Goal: Navigation & Orientation: Find specific page/section

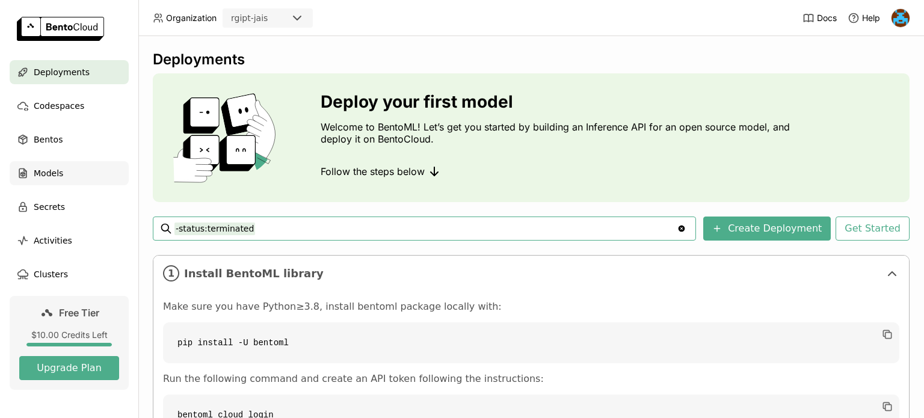
click at [63, 165] on div "Models" at bounding box center [69, 173] width 119 height 24
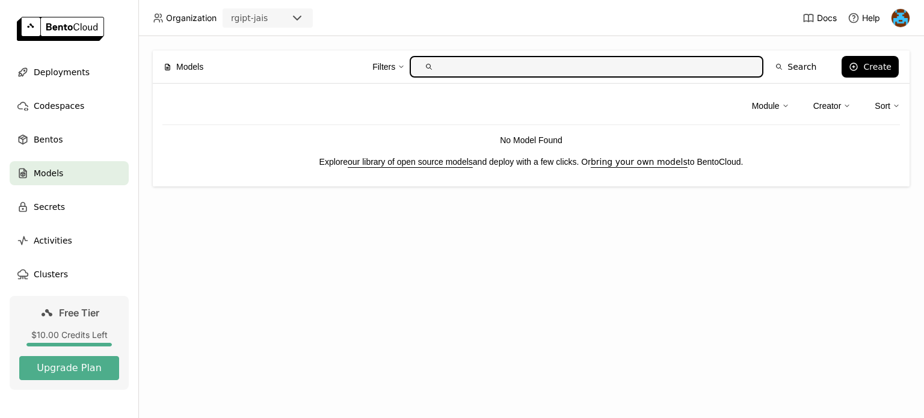
click at [429, 160] on link "our library of open source models" at bounding box center [410, 162] width 125 height 10
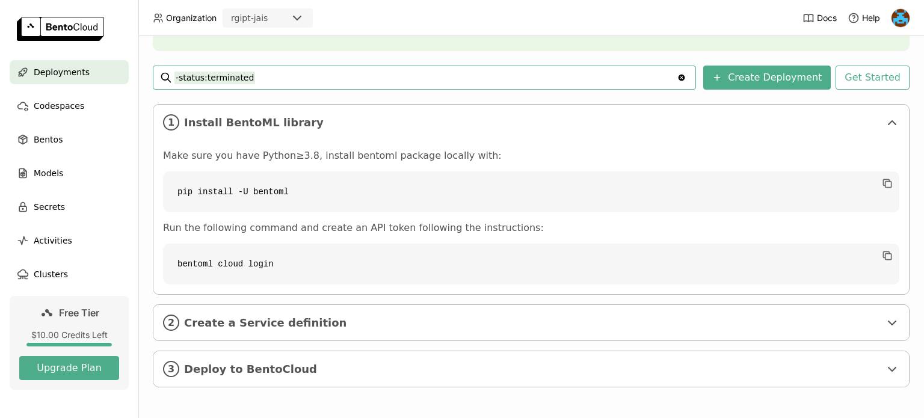
scroll to position [152, 0]
